Goal: Transaction & Acquisition: Purchase product/service

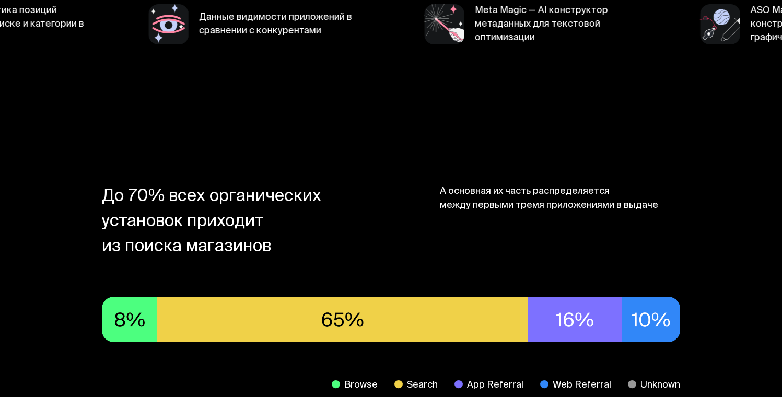
scroll to position [500, 0]
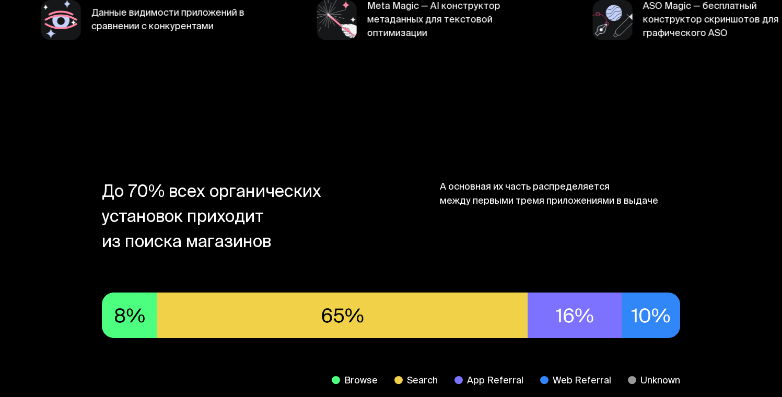
drag, startPoint x: 118, startPoint y: 245, endPoint x: 357, endPoint y: 257, distance: 239.5
click at [357, 257] on section "До 70% всех органических установок приходит из поиска магазинов А основная их ч…" at bounding box center [391, 320] width 782 height 412
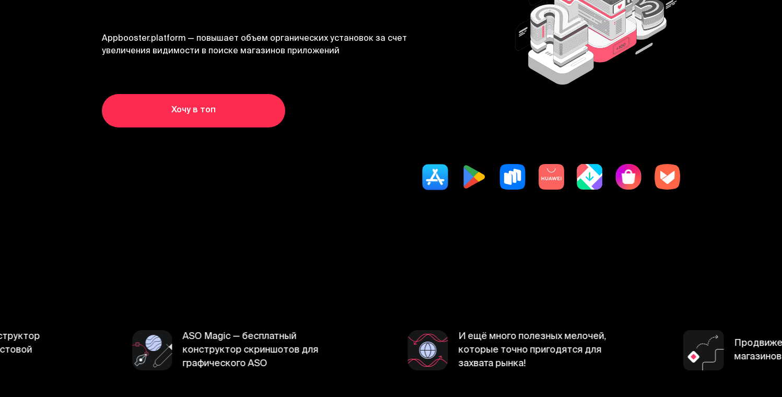
scroll to position [0, 0]
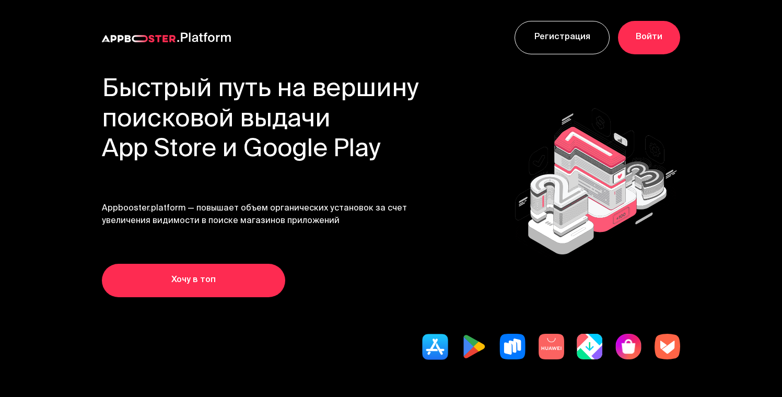
click at [256, 278] on link "Хочу в топ" at bounding box center [193, 280] width 183 height 33
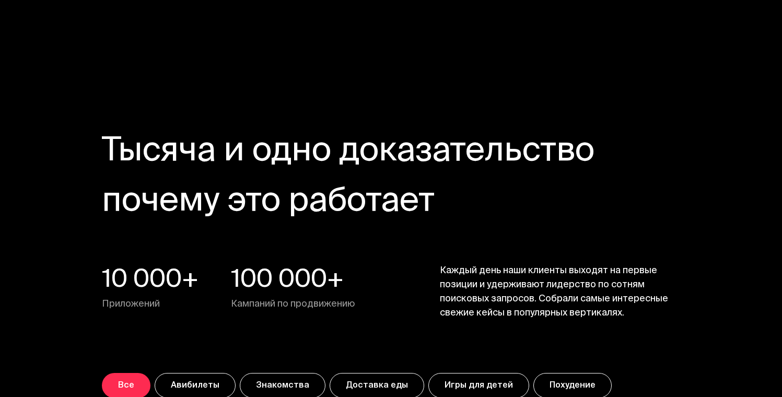
scroll to position [3394, 0]
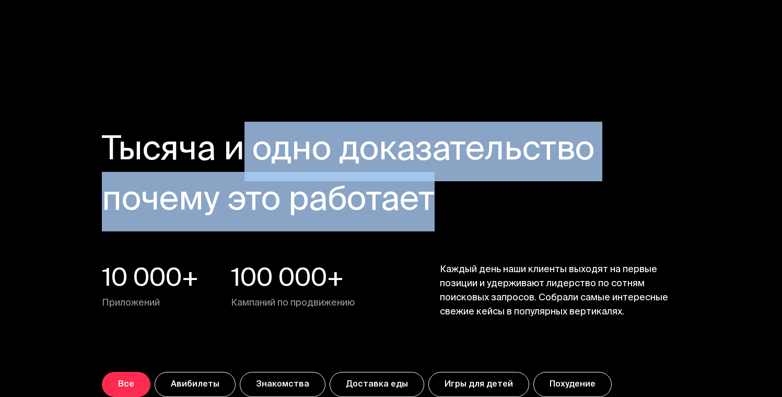
drag, startPoint x: 228, startPoint y: 144, endPoint x: 426, endPoint y: 184, distance: 202.0
click at [426, 184] on h3 "Тысяча и одно доказательство почему это работает" at bounding box center [352, 176] width 501 height 100
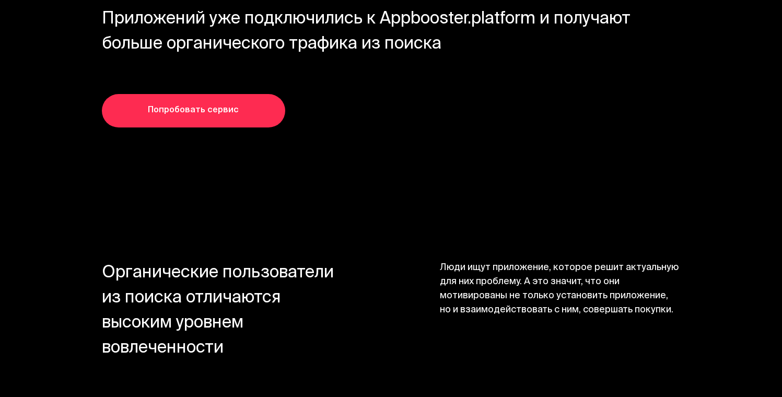
scroll to position [4305, 0]
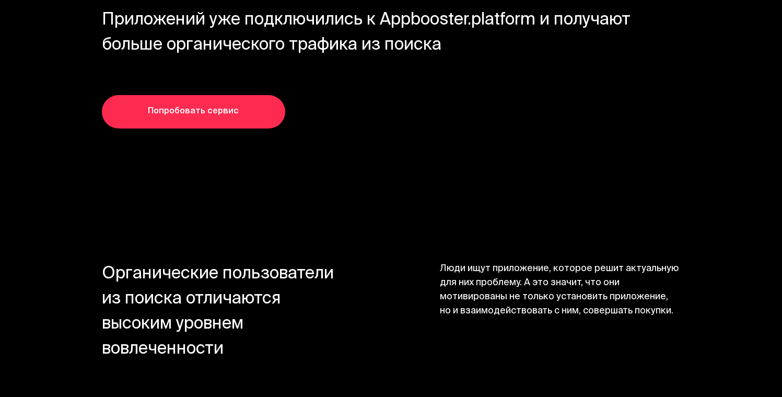
click at [254, 115] on link "Попробовать сервис" at bounding box center [193, 111] width 183 height 33
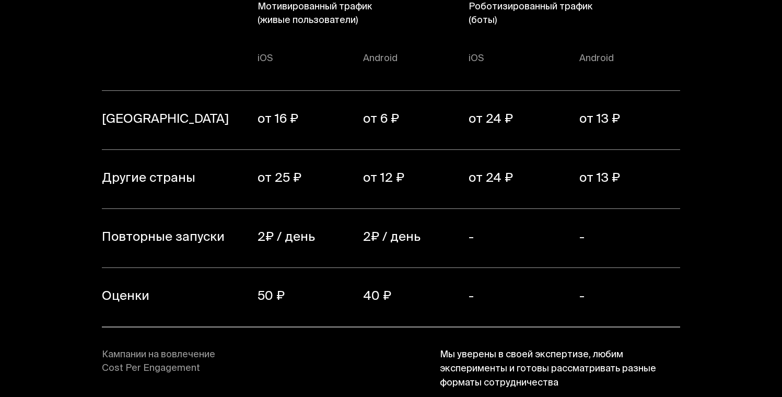
scroll to position [7430, 0]
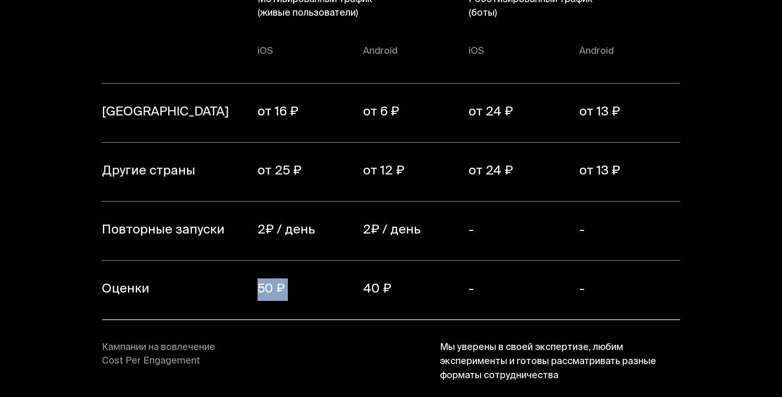
drag, startPoint x: 259, startPoint y: 263, endPoint x: 392, endPoint y: 255, distance: 133.4
click at [392, 261] on tr "Оценки 50 ₽ 40 ₽ - -" at bounding box center [391, 290] width 579 height 59
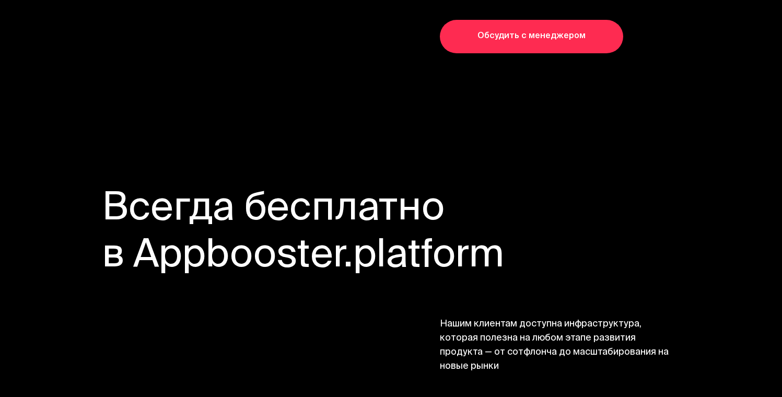
scroll to position [7731, 0]
